Goal: Transaction & Acquisition: Purchase product/service

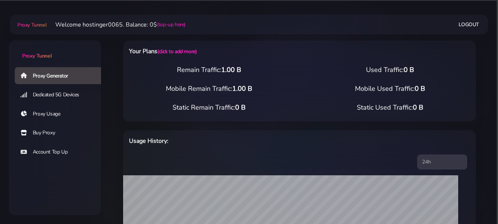
click at [37, 132] on link "Buy Proxy" at bounding box center [61, 132] width 92 height 17
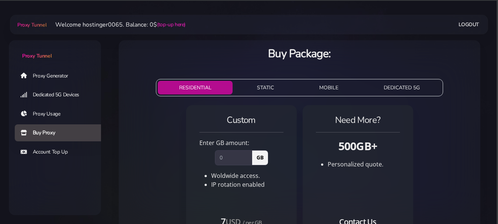
scroll to position [37, 0]
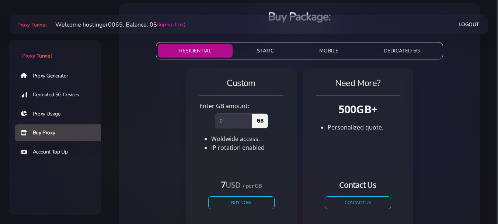
click at [332, 48] on button "MOBILE" at bounding box center [329, 51] width 62 height 14
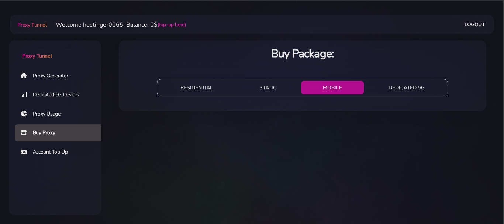
click at [394, 89] on button "DEDICATED 5G" at bounding box center [407, 88] width 80 height 14
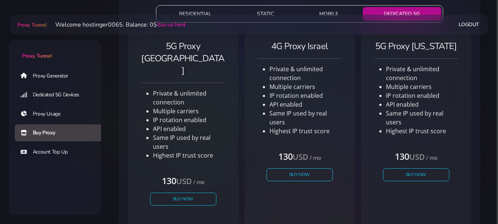
scroll to position [37, 0]
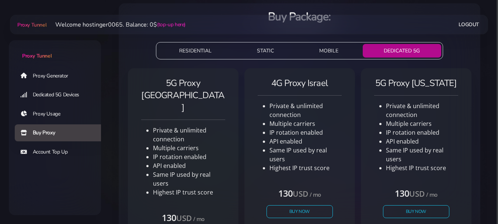
click at [213, 49] on button "RESIDENTIAL" at bounding box center [195, 51] width 75 height 14
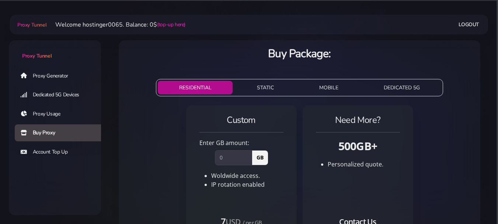
click at [70, 77] on link "Proxy Generator" at bounding box center [61, 75] width 92 height 17
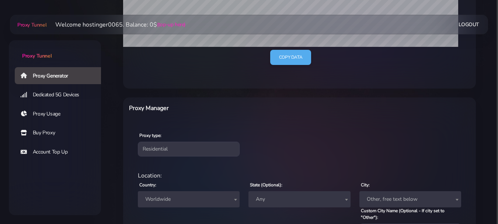
scroll to position [258, 0]
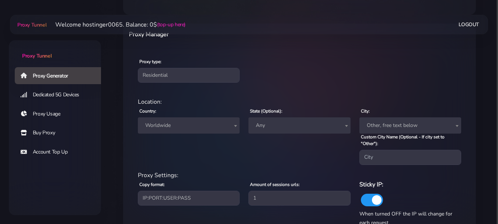
click at [232, 127] on span at bounding box center [235, 126] width 7 height 16
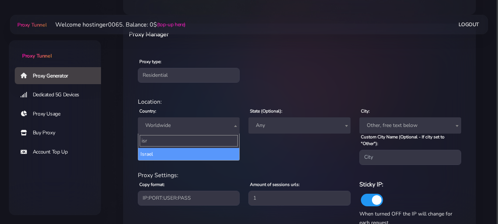
type input "isr"
select select "IL"
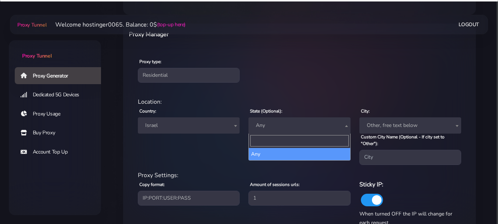
click at [281, 130] on span "Any" at bounding box center [299, 125] width 93 height 10
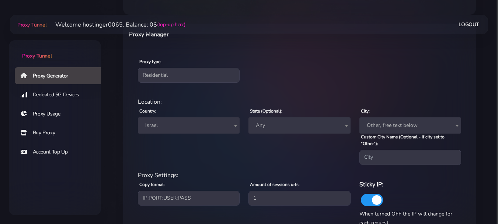
click at [408, 128] on span "Other, free text below" at bounding box center [410, 125] width 93 height 10
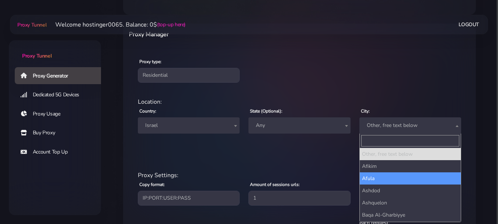
scroll to position [37, 0]
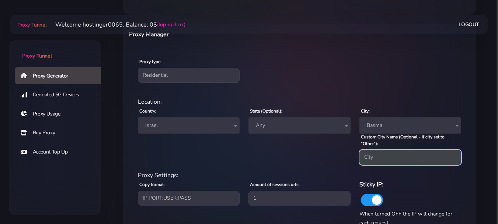
click at [377, 155] on input "Custom City Name (Optional - If city set to "Other"):" at bounding box center [411, 157] width 102 height 15
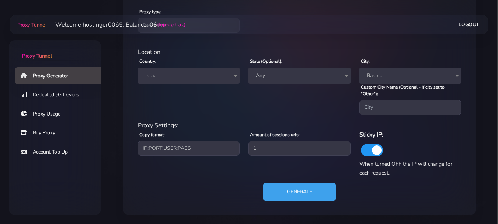
click at [302, 192] on button "Generate" at bounding box center [299, 192] width 73 height 18
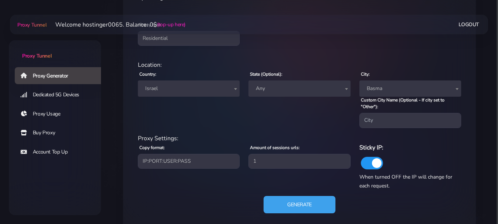
scroll to position [399, 0]
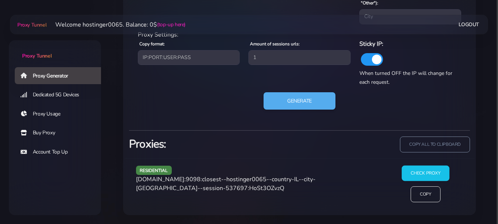
click at [408, 172] on input "Check Proxy" at bounding box center [426, 172] width 48 height 15
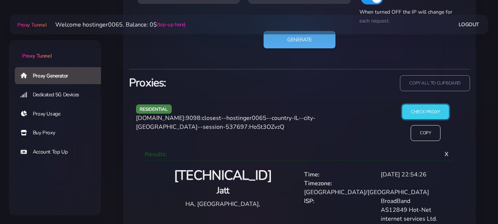
scroll to position [466, 0]
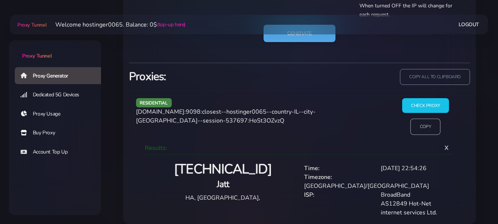
click at [424, 122] on input "Copy" at bounding box center [426, 127] width 30 height 16
click at [423, 106] on input "Check Proxy" at bounding box center [426, 105] width 48 height 15
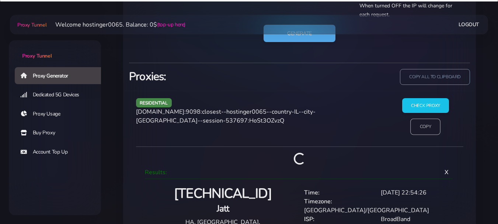
click at [416, 124] on input "Copy" at bounding box center [426, 127] width 30 height 16
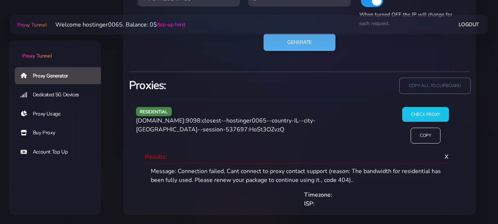
click at [417, 87] on input "copy all to clipboard" at bounding box center [434, 86] width 71 height 16
drag, startPoint x: 135, startPoint y: 122, endPoint x: 206, endPoint y: 123, distance: 71.2
click at [206, 123] on div "residential agg.proxytunnel.io:9098:closest--hostinger0065--country-IL--city-Ba…" at bounding box center [258, 128] width 252 height 43
click at [205, 138] on div "residential agg.proxytunnel.io:9098:closest--hostinger0065--country-IL--city-Ba…" at bounding box center [258, 128] width 252 height 43
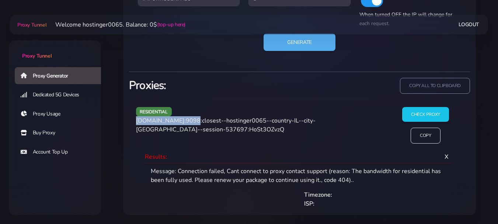
drag, startPoint x: 135, startPoint y: 120, endPoint x: 186, endPoint y: 121, distance: 50.5
click at [185, 121] on div "residential agg.proxytunnel.io:9098:closest--hostinger0065--country-IL--city-Ba…" at bounding box center [258, 128] width 252 height 43
copy span "agg.proxytunnel.io"
drag, startPoint x: 199, startPoint y: 121, endPoint x: 201, endPoint y: 125, distance: 4.0
click at [201, 125] on div "residential agg.proxytunnel.io:9098:closest--hostinger0065--country-IL--city-Ba…" at bounding box center [258, 128] width 252 height 43
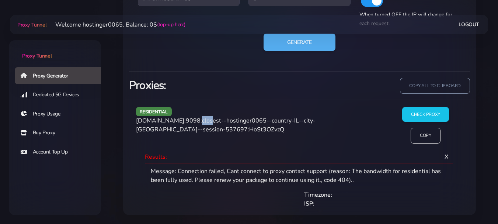
drag, startPoint x: 187, startPoint y: 123, endPoint x: 199, endPoint y: 121, distance: 12.3
click at [199, 121] on span "agg.proxytunnel.io:9098:closest--hostinger0065--country-IL--city-Basma--session…" at bounding box center [226, 125] width 180 height 17
copy span "9098"
click at [201, 121] on span "agg.proxytunnel.io:9098:closest--hostinger0065--country-IL--city-Basma--session…" at bounding box center [226, 125] width 180 height 17
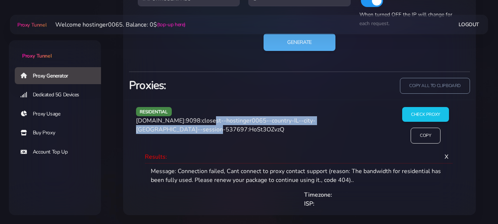
drag, startPoint x: 201, startPoint y: 121, endPoint x: 157, endPoint y: 131, distance: 45.6
click at [157, 131] on span "agg.proxytunnel.io:9098:closest--hostinger0065--country-IL--city-Basma--session…" at bounding box center [226, 125] width 180 height 17
copy span "closest--hostinger0065--country-IL--city-Basma--session-537697"
click at [158, 130] on span "agg.proxytunnel.io:9098:closest--hostinger0065--country-IL--city-Basma--session…" at bounding box center [226, 125] width 180 height 17
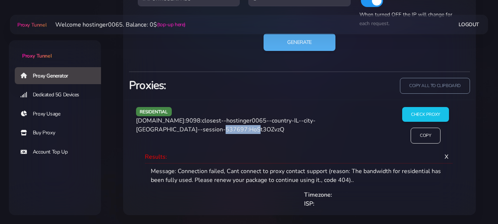
drag, startPoint x: 158, startPoint y: 130, endPoint x: 193, endPoint y: 129, distance: 35.1
click at [196, 128] on div "residential agg.proxytunnel.io:9098:closest--hostinger0065--country-IL--city-Ba…" at bounding box center [258, 128] width 252 height 43
copy span "HoSt3OZvzQ"
click at [229, 133] on div "residential agg.proxytunnel.io:9098:closest--hostinger0065--country-IL--city-Ba…" at bounding box center [258, 128] width 252 height 43
click at [414, 113] on input "Check Proxy" at bounding box center [426, 114] width 48 height 15
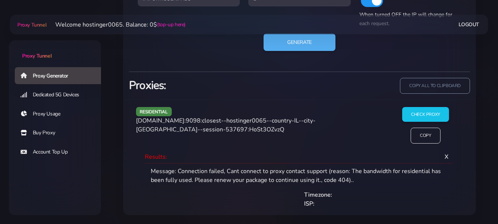
click at [446, 156] on span "X" at bounding box center [447, 157] width 16 height 20
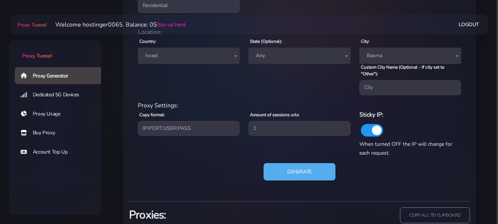
scroll to position [365, 0]
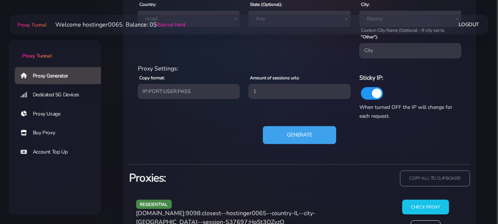
click at [300, 136] on button "Generate" at bounding box center [299, 135] width 73 height 18
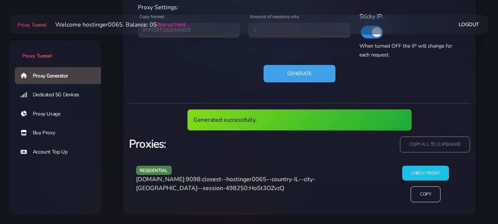
scroll to position [399, 0]
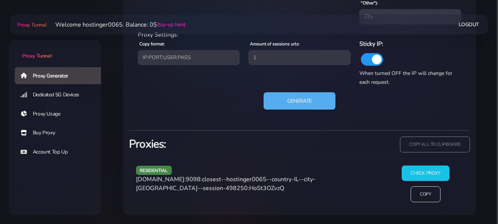
click at [430, 172] on input "Check Proxy" at bounding box center [426, 172] width 48 height 15
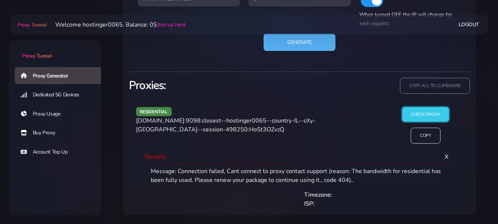
scroll to position [310, 0]
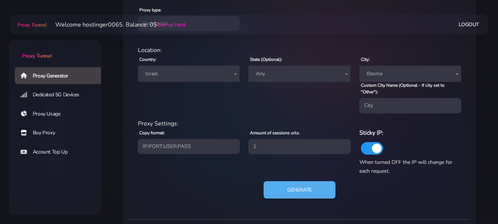
click at [396, 74] on span "Basma" at bounding box center [410, 74] width 93 height 10
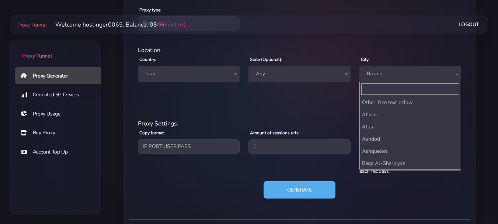
scroll to position [61, 0]
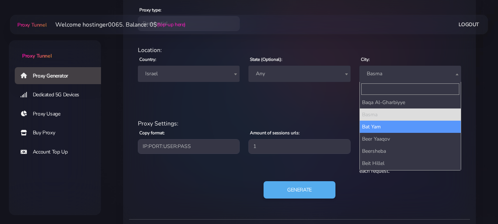
select select "Bat Yam"
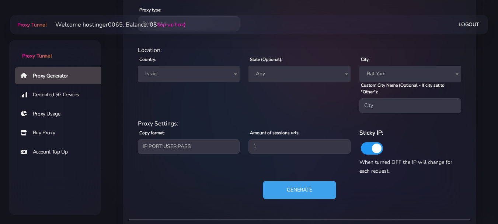
click at [314, 190] on button "Generate" at bounding box center [299, 190] width 73 height 18
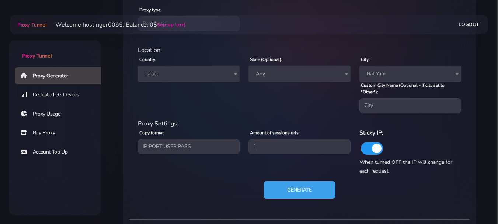
scroll to position [399, 0]
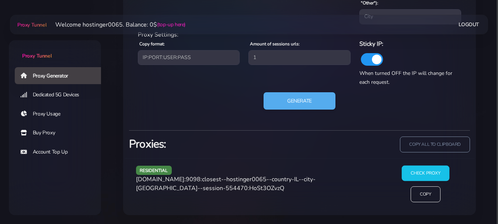
click at [415, 171] on input "Check Proxy" at bounding box center [426, 172] width 48 height 15
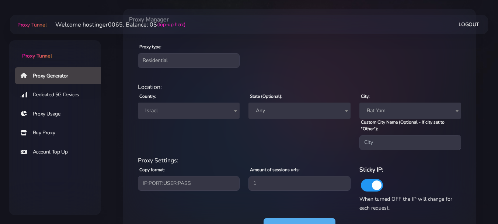
scroll to position [89, 0]
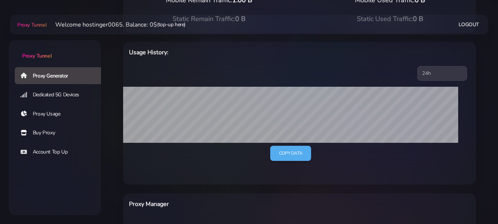
click at [173, 26] on link "(top-up here)" at bounding box center [171, 25] width 28 height 8
click at [219, 81] on div "Usage History: 24h 7d 15d 30d all Copy data" at bounding box center [299, 109] width 353 height 152
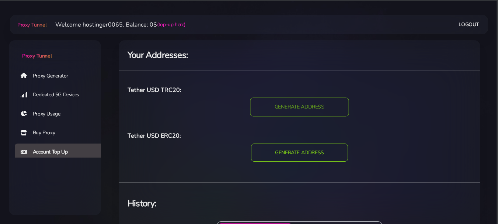
click at [295, 104] on input "GENERATE ADDRESS" at bounding box center [299, 107] width 99 height 19
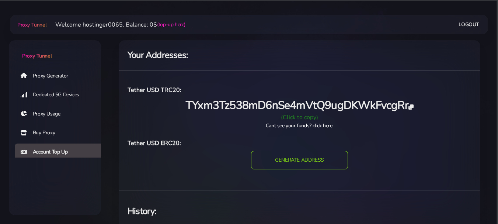
click at [45, 77] on link "Proxy Generator" at bounding box center [61, 75] width 92 height 17
click at [52, 129] on link "Buy Proxy" at bounding box center [61, 132] width 92 height 17
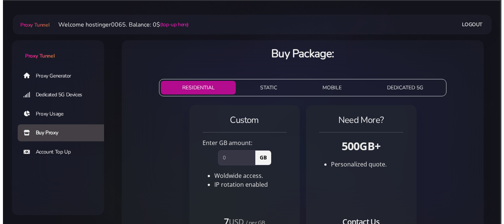
scroll to position [37, 0]
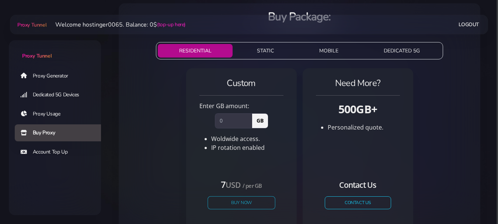
click at [253, 200] on button "Buy Now" at bounding box center [242, 202] width 68 height 13
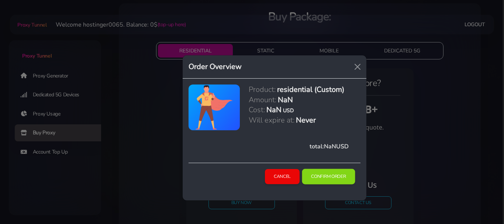
click at [314, 177] on button "Confirm Order" at bounding box center [328, 176] width 53 height 15
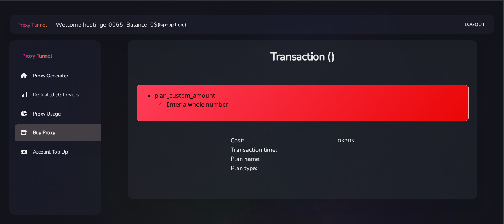
click at [172, 27] on link "(top-up here)" at bounding box center [172, 25] width 28 height 8
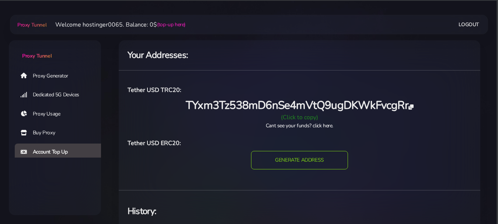
drag, startPoint x: 210, startPoint y: 102, endPoint x: 95, endPoint y: 52, distance: 125.4
click at [95, 52] on body "Proxy Tunnel Proxy Generator Dedicated 5G Devices Proxy Usage Buy Proxy Account…" at bounding box center [249, 197] width 498 height 333
click at [299, 113] on div "(Click to copy)" at bounding box center [299, 117] width 353 height 9
click at [299, 115] on div "Copied!" at bounding box center [299, 117] width 353 height 9
click at [64, 76] on link "Proxy Generator" at bounding box center [61, 75] width 92 height 17
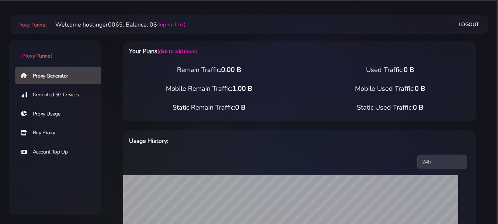
click at [64, 150] on link "Account Top Up" at bounding box center [61, 151] width 92 height 17
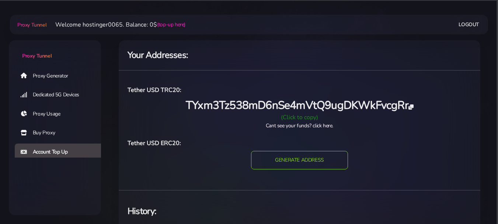
click at [320, 124] on link "Cant see your funds? click here." at bounding box center [300, 125] width 68 height 7
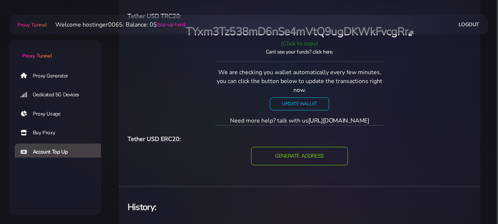
scroll to position [37, 0]
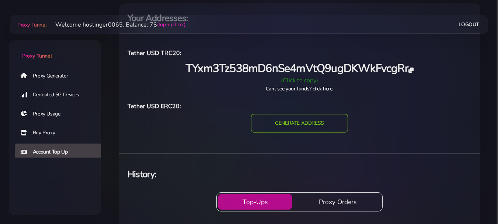
scroll to position [37, 0]
click at [70, 77] on link "Proxy Generator" at bounding box center [61, 75] width 92 height 17
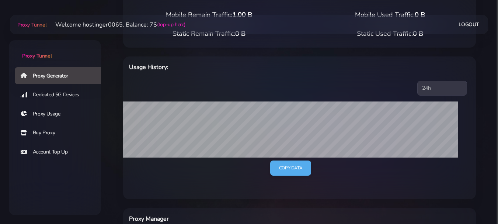
scroll to position [111, 0]
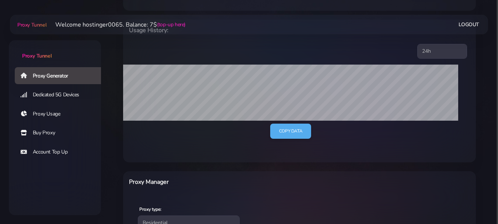
click at [65, 133] on link "Buy Proxy" at bounding box center [61, 132] width 92 height 17
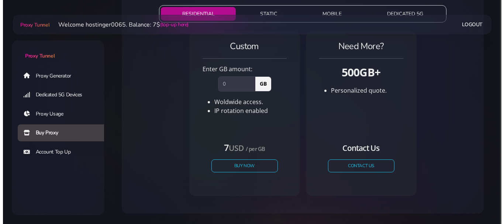
scroll to position [89, 0]
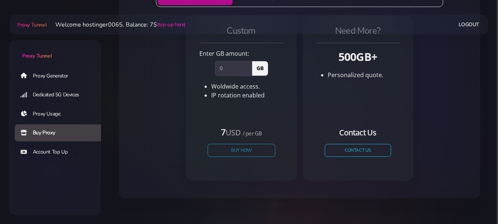
click at [233, 153] on button "Buy Now" at bounding box center [242, 150] width 68 height 13
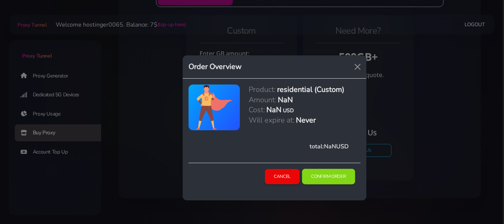
click at [326, 175] on button "Confirm Order" at bounding box center [328, 176] width 53 height 15
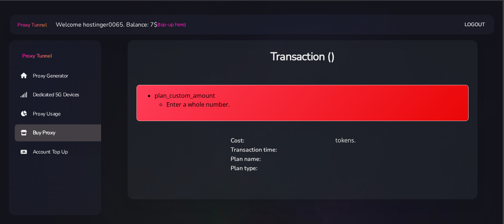
click at [63, 129] on link "Buy Proxy" at bounding box center [61, 132] width 92 height 17
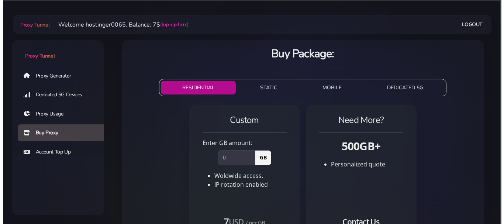
scroll to position [74, 0]
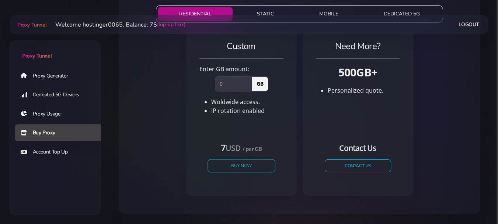
click at [261, 168] on button "Buy Now" at bounding box center [242, 165] width 68 height 13
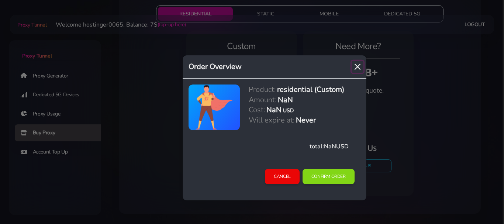
click at [353, 66] on button "Close" at bounding box center [358, 67] width 12 height 12
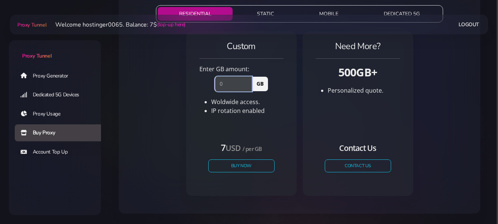
click at [238, 87] on input "number" at bounding box center [233, 83] width 37 height 15
click at [249, 87] on input "-1" at bounding box center [233, 83] width 37 height 15
click at [250, 82] on input "0" at bounding box center [233, 83] width 37 height 15
type input "1"
click at [250, 82] on input "1" at bounding box center [233, 83] width 37 height 15
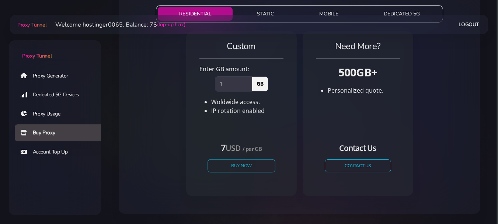
click at [253, 166] on button "Buy Now" at bounding box center [242, 165] width 68 height 13
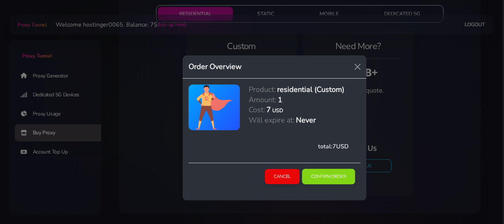
click at [322, 177] on button "Confirm Order" at bounding box center [328, 176] width 53 height 15
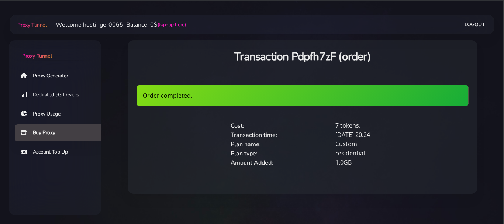
click at [58, 80] on link "Proxy Generator" at bounding box center [61, 75] width 92 height 17
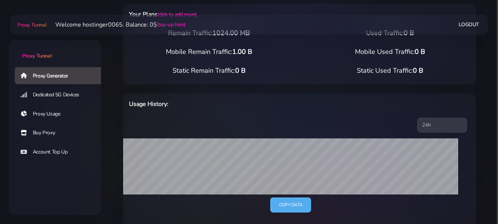
scroll to position [74, 0]
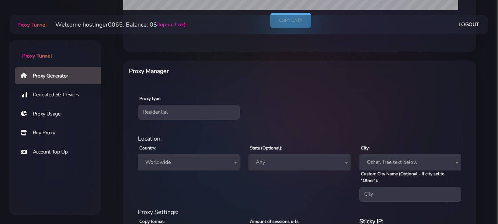
scroll to position [308, 0]
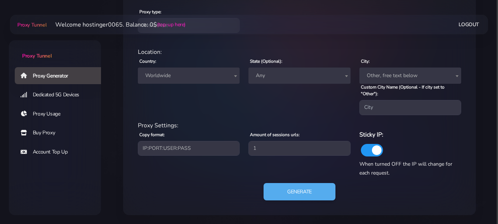
click at [210, 78] on span "Worldwide" at bounding box center [188, 75] width 93 height 10
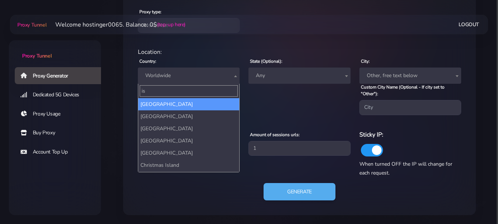
type input "isr"
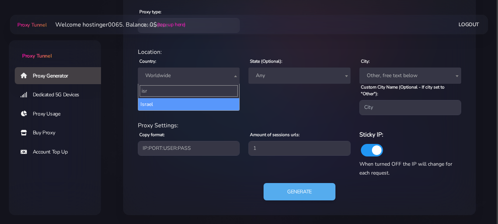
select select "IL"
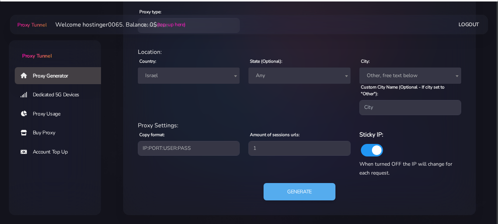
click at [281, 76] on span "Any" at bounding box center [299, 75] width 93 height 10
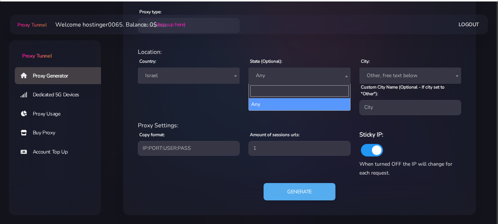
click at [390, 78] on span "Other, free text below" at bounding box center [410, 75] width 93 height 10
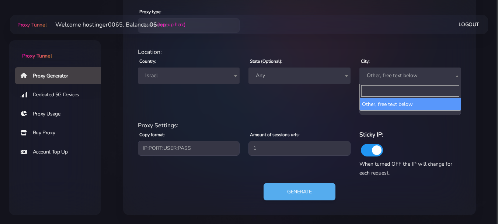
click at [368, 128] on div "Proxy Settings:" at bounding box center [300, 125] width 332 height 9
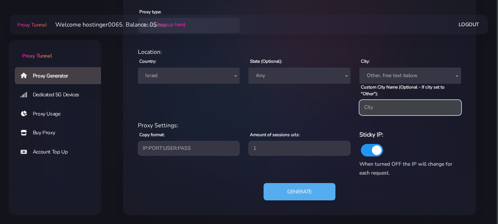
click at [414, 110] on input "Custom City Name (Optional - If city set to "Other"):" at bounding box center [411, 107] width 102 height 15
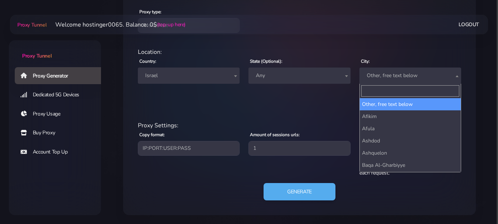
click at [449, 74] on span "Other, free text below" at bounding box center [410, 75] width 93 height 10
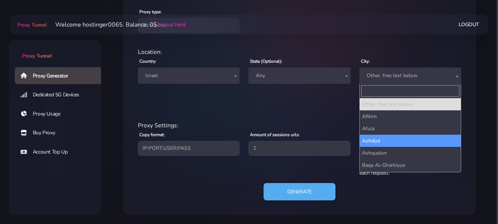
scroll to position [37, 0]
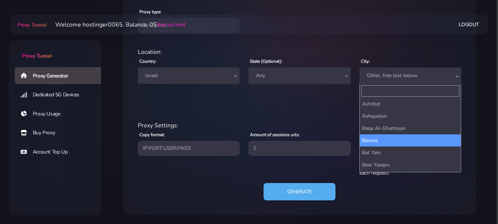
select select "Basma"
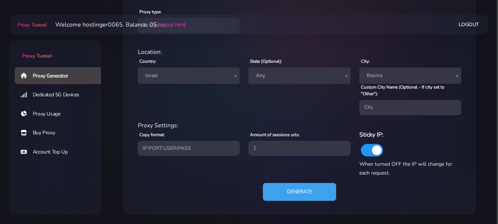
click at [309, 187] on button "Generate" at bounding box center [299, 192] width 73 height 18
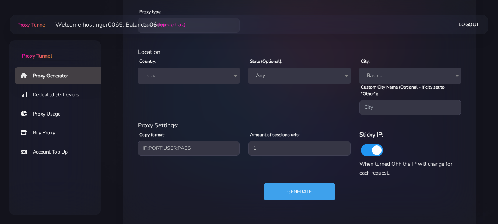
scroll to position [399, 0]
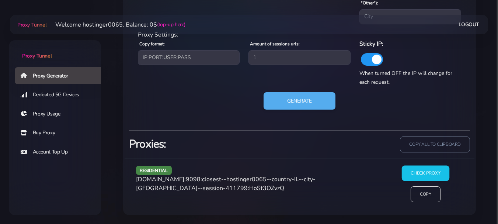
click at [407, 169] on input "Check Proxy" at bounding box center [426, 172] width 48 height 15
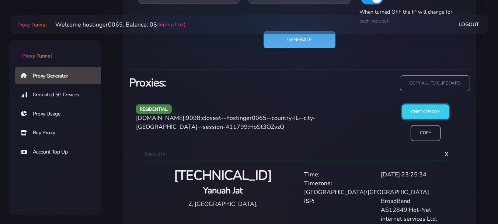
scroll to position [466, 0]
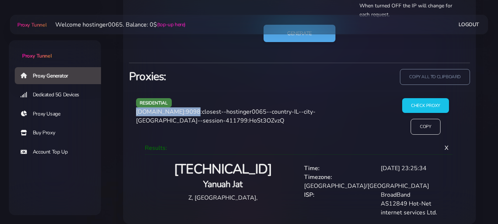
drag, startPoint x: 137, startPoint y: 113, endPoint x: 186, endPoint y: 112, distance: 48.7
click at [186, 112] on span "[DOMAIN_NAME]:9098:closest--hostinger0065--country-IL--city-[GEOGRAPHIC_DATA]--…" at bounding box center [226, 116] width 180 height 17
copy span "[DOMAIN_NAME]"
drag, startPoint x: 187, startPoint y: 111, endPoint x: 199, endPoint y: 112, distance: 12.6
click at [199, 112] on span "[DOMAIN_NAME]:9098:closest--hostinger0065--country-IL--city-[GEOGRAPHIC_DATA]--…" at bounding box center [226, 116] width 180 height 17
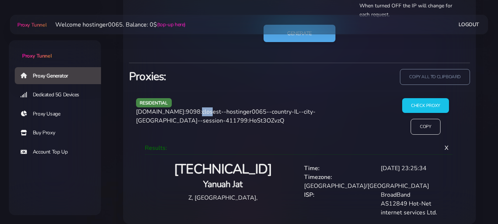
copy span "9098"
click at [203, 114] on span "[DOMAIN_NAME]:9098:closest--hostinger0065--country-IL--city-[GEOGRAPHIC_DATA]--…" at bounding box center [226, 116] width 180 height 17
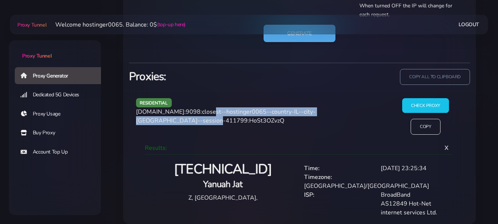
drag, startPoint x: 203, startPoint y: 113, endPoint x: 157, endPoint y: 119, distance: 46.2
click at [157, 119] on span "[DOMAIN_NAME]:9098:closest--hostinger0065--country-IL--city-[GEOGRAPHIC_DATA]--…" at bounding box center [226, 116] width 180 height 17
copy span "closest--hostinger0065--country-IL--city-[GEOGRAPHIC_DATA]--session-411799"
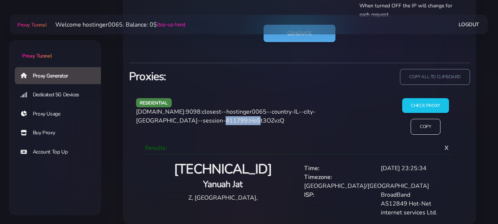
drag, startPoint x: 158, startPoint y: 119, endPoint x: 195, endPoint y: 120, distance: 36.9
click at [195, 120] on div "residential [DOMAIN_NAME]:9098:closest--hostinger0065--country-IL--city-[GEOGRA…" at bounding box center [258, 119] width 252 height 43
copy span "HoSt3OZvzQ"
